Goal: Information Seeking & Learning: Understand process/instructions

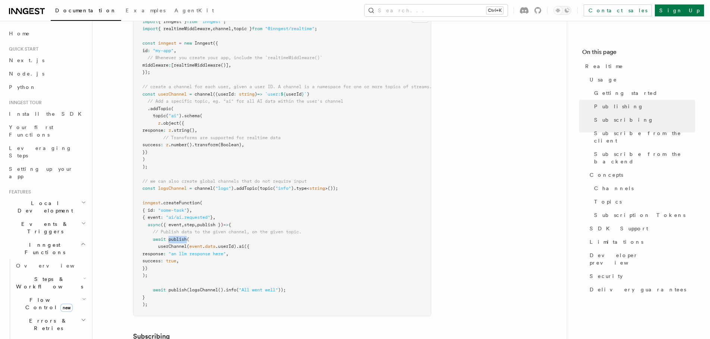
scroll to position [522, 0]
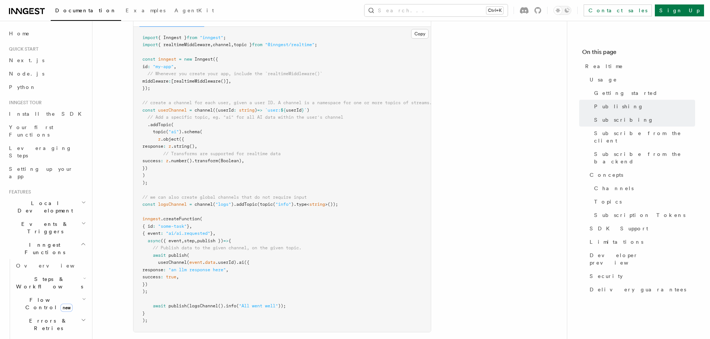
click at [161, 100] on span "// create a channel for each user, given a user ID. A channel is a namespace fo…" at bounding box center [287, 102] width 290 height 5
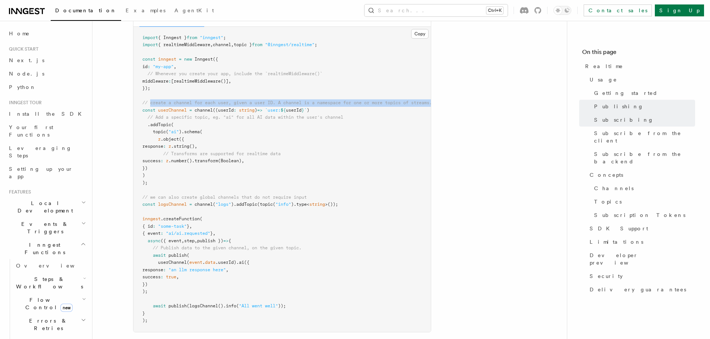
scroll to position [0, 10]
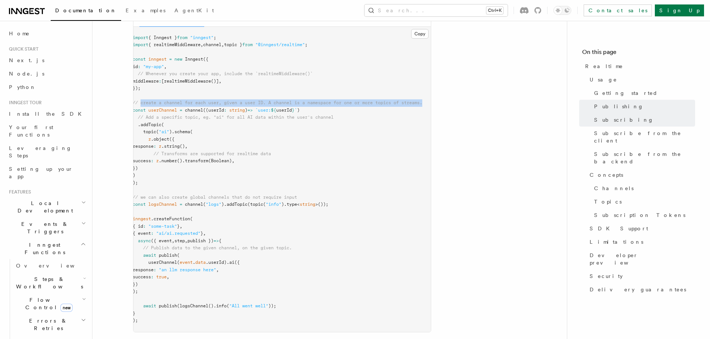
copy span "create a channel for each user, given a user ID. A channel is a namespace for o…"
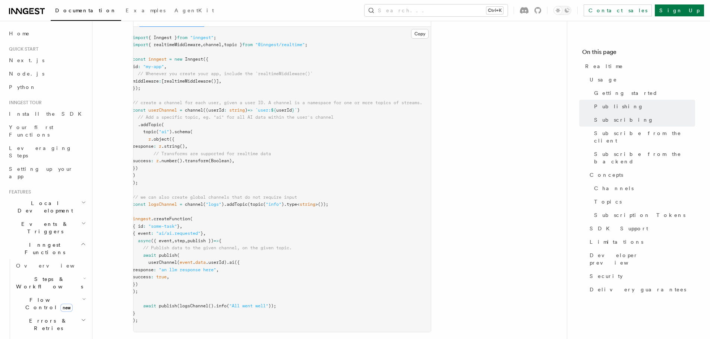
click at [147, 115] on span "// Add a specific topic, eg. "ai" for all AI data within the user's channel" at bounding box center [236, 117] width 196 height 5
drag, startPoint x: 147, startPoint y: 94, endPoint x: 352, endPoint y: 97, distance: 205.0
click at [352, 97] on pre "import { Inngest } from "inngest" ; import { realtimeMiddleware , channel , top…" at bounding box center [281, 180] width 297 height 306
